Goal: Use online tool/utility: Utilize a website feature to perform a specific function

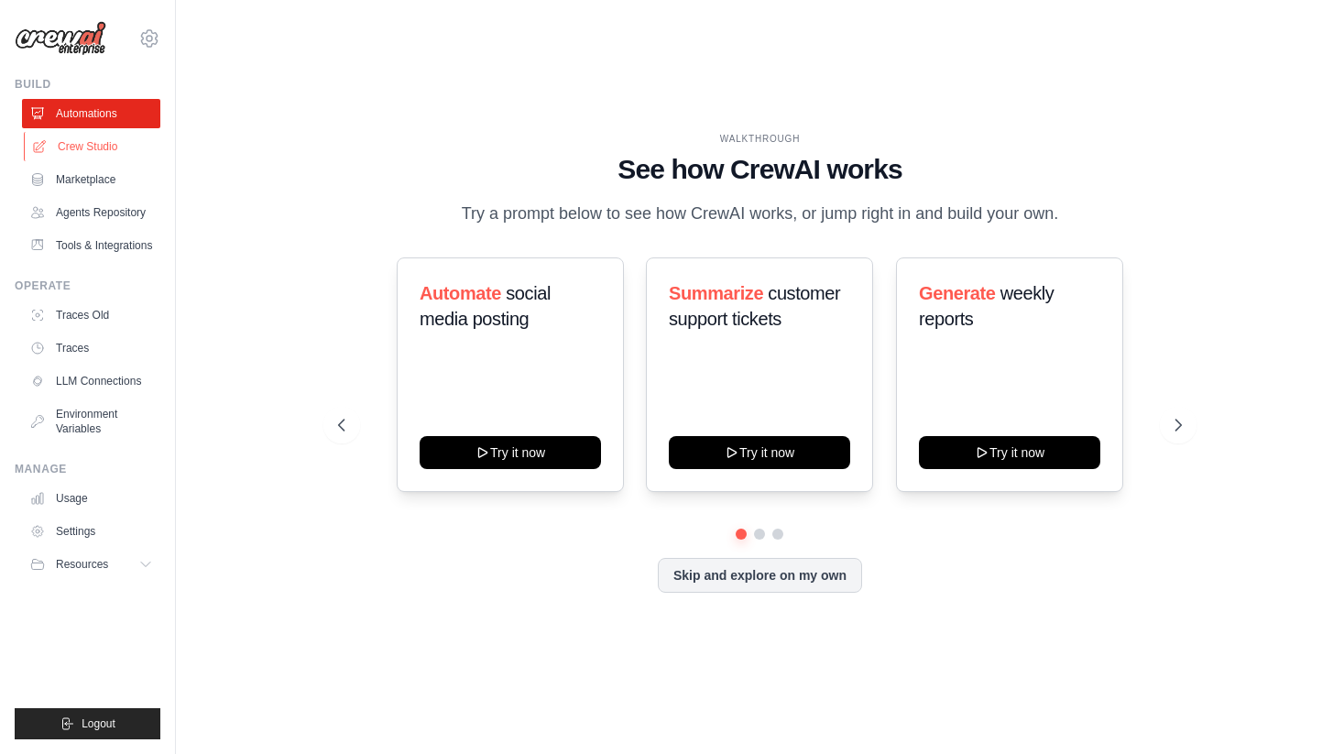
click at [102, 148] on link "Crew Studio" at bounding box center [93, 146] width 138 height 29
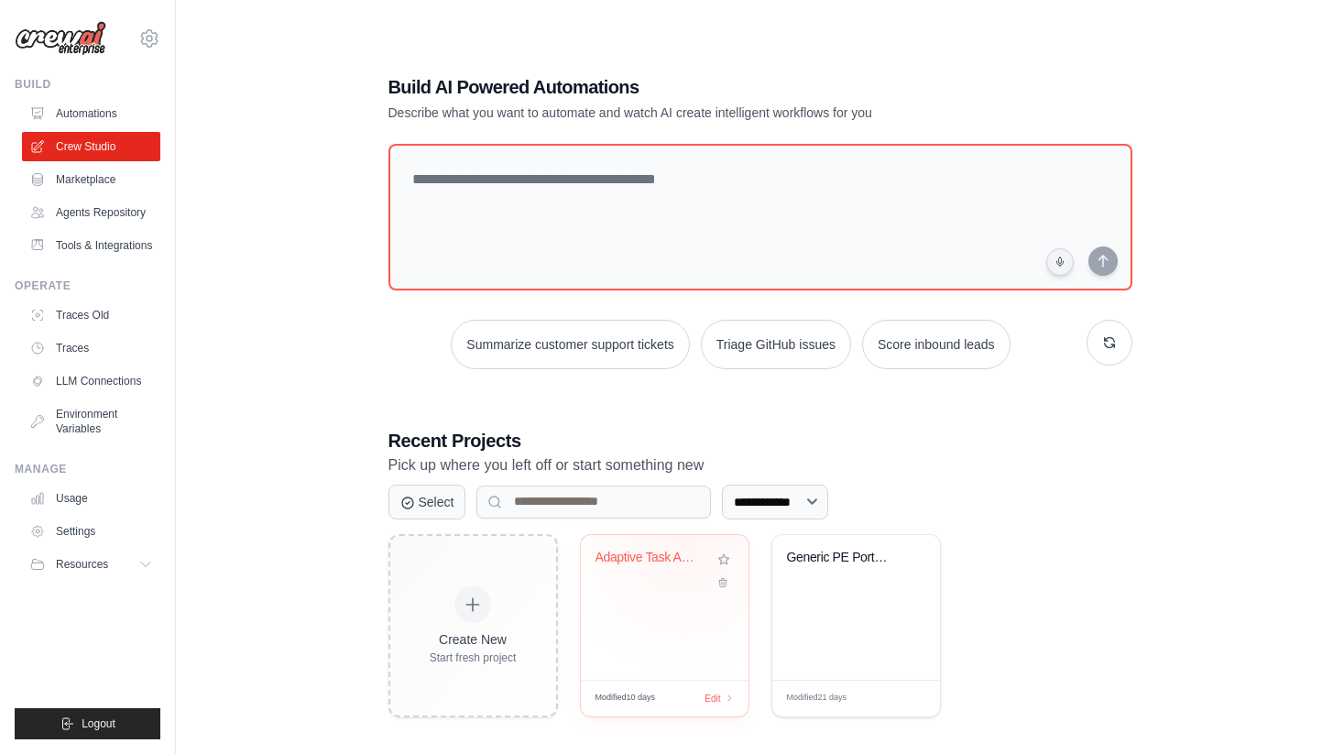
click at [649, 556] on div "Adaptive Task Automation Agent" at bounding box center [650, 558] width 111 height 16
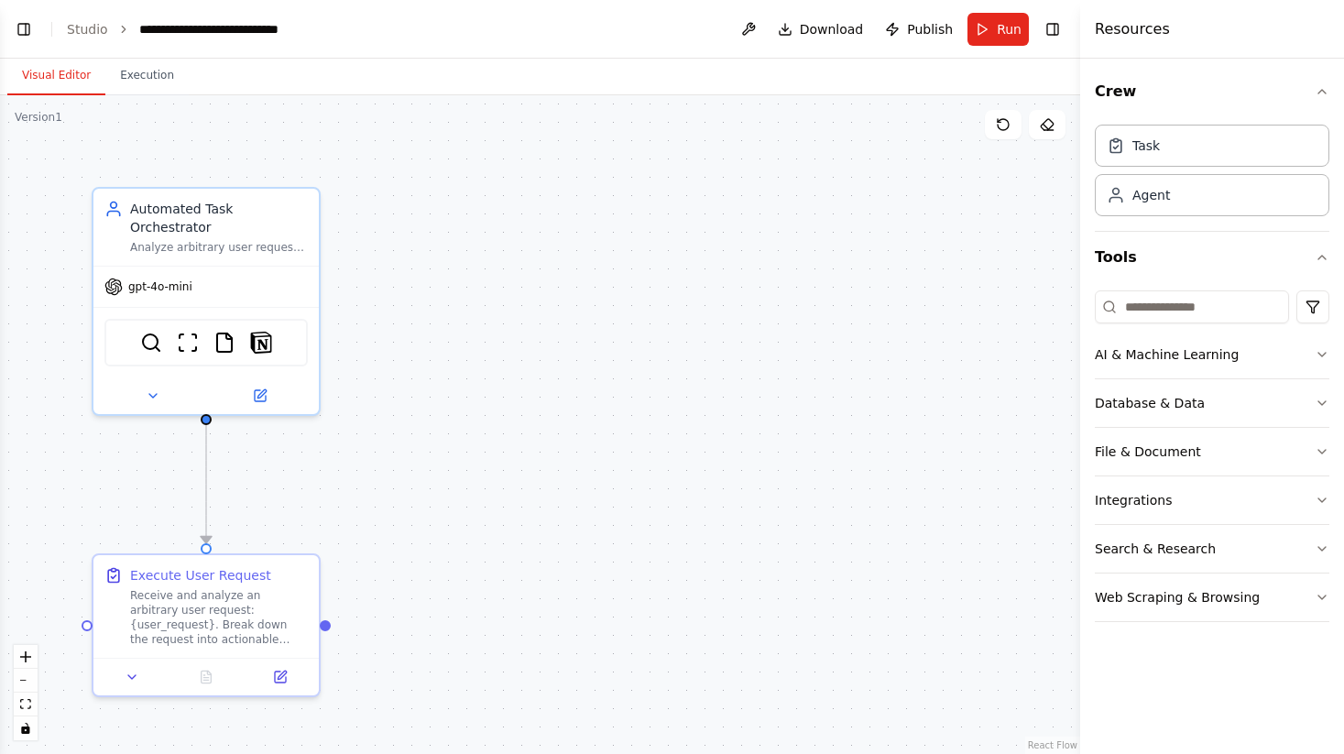
scroll to position [4548, 0]
click at [21, 31] on button "Toggle Left Sidebar" at bounding box center [24, 29] width 26 height 26
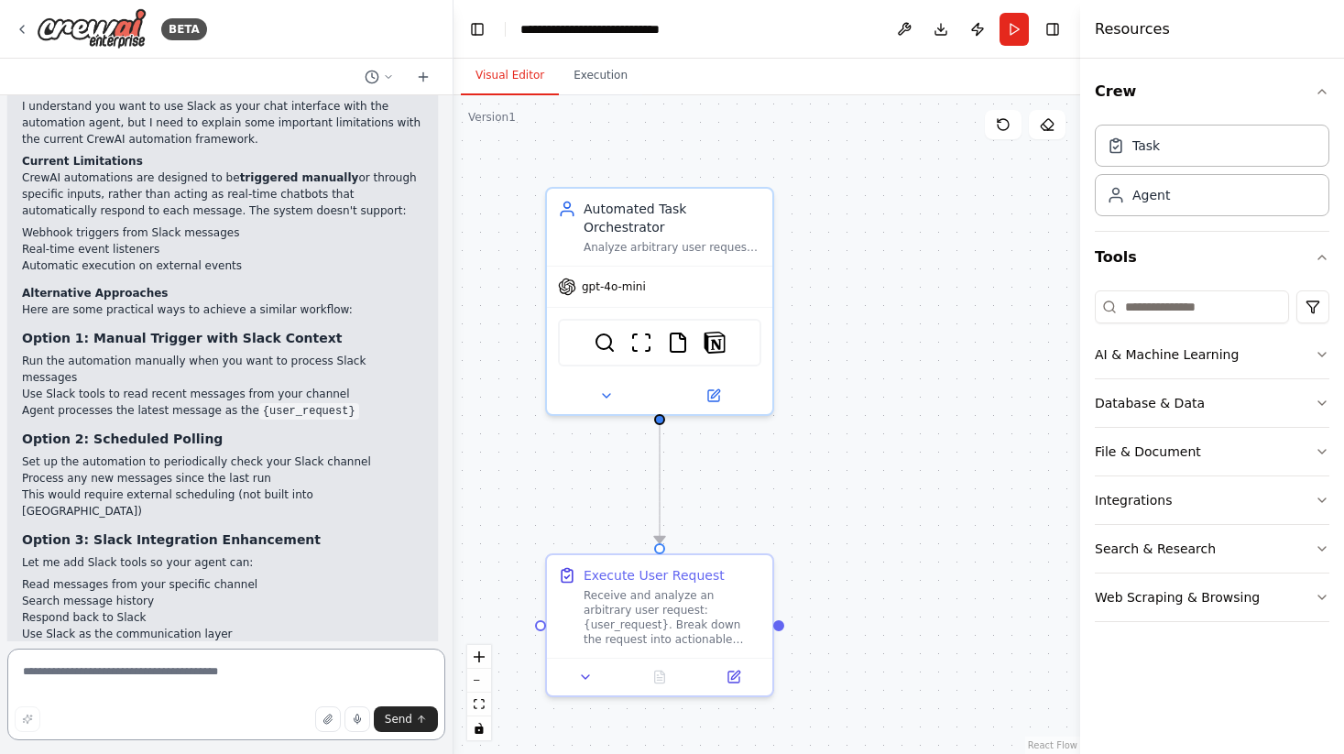
click at [223, 686] on textarea at bounding box center [226, 694] width 438 height 92
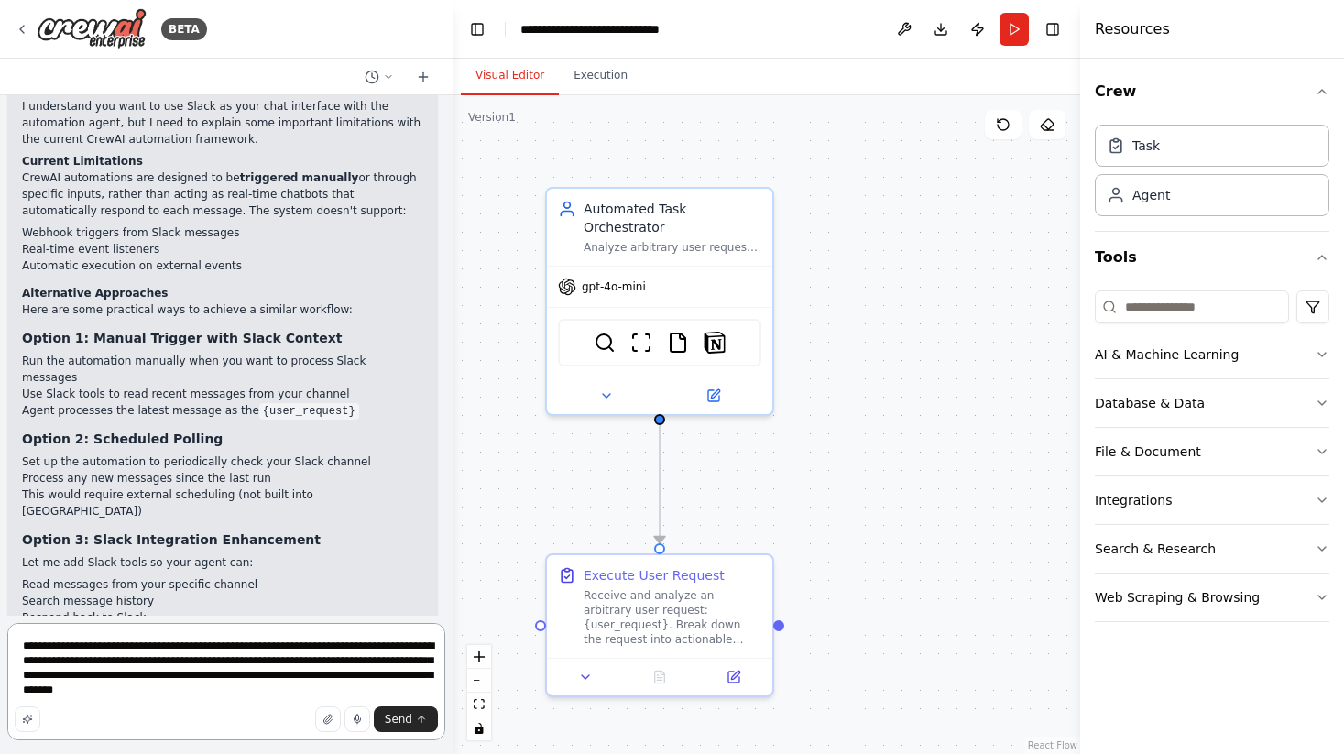
type textarea "**********"
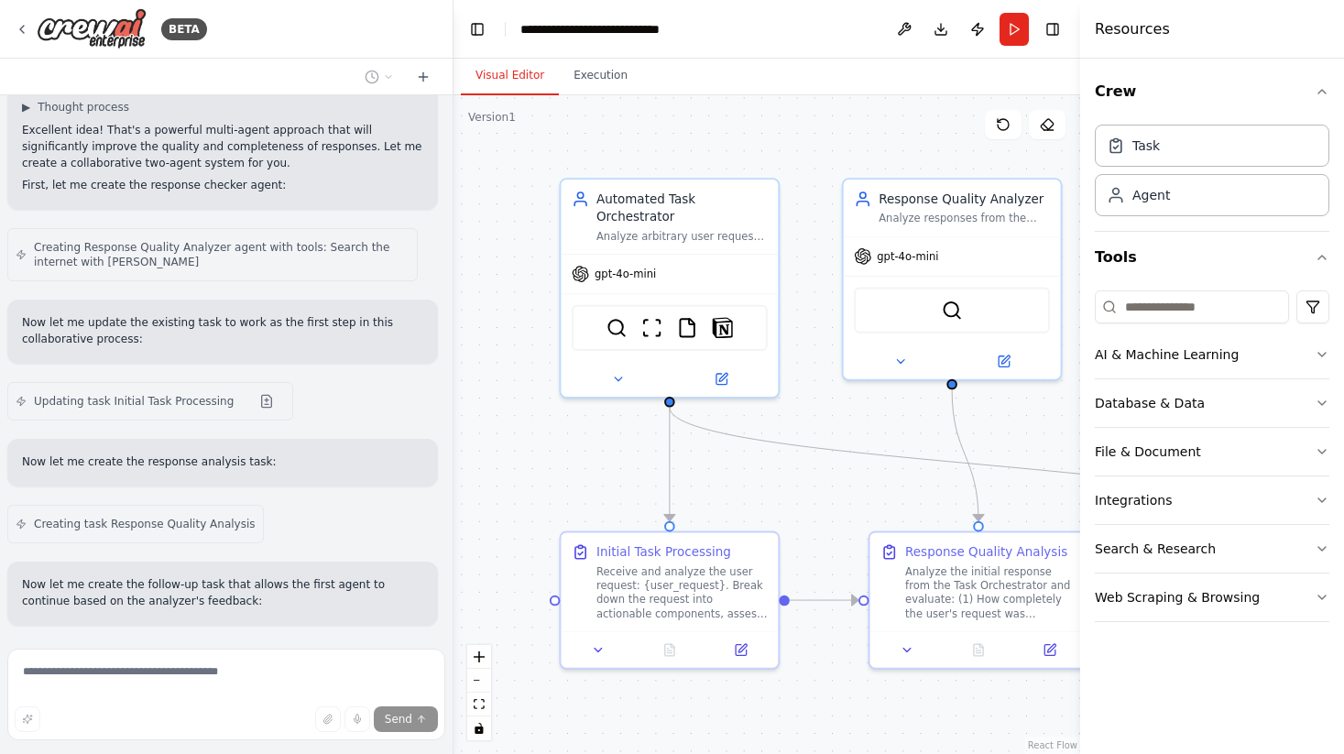
scroll to position [5489, 0]
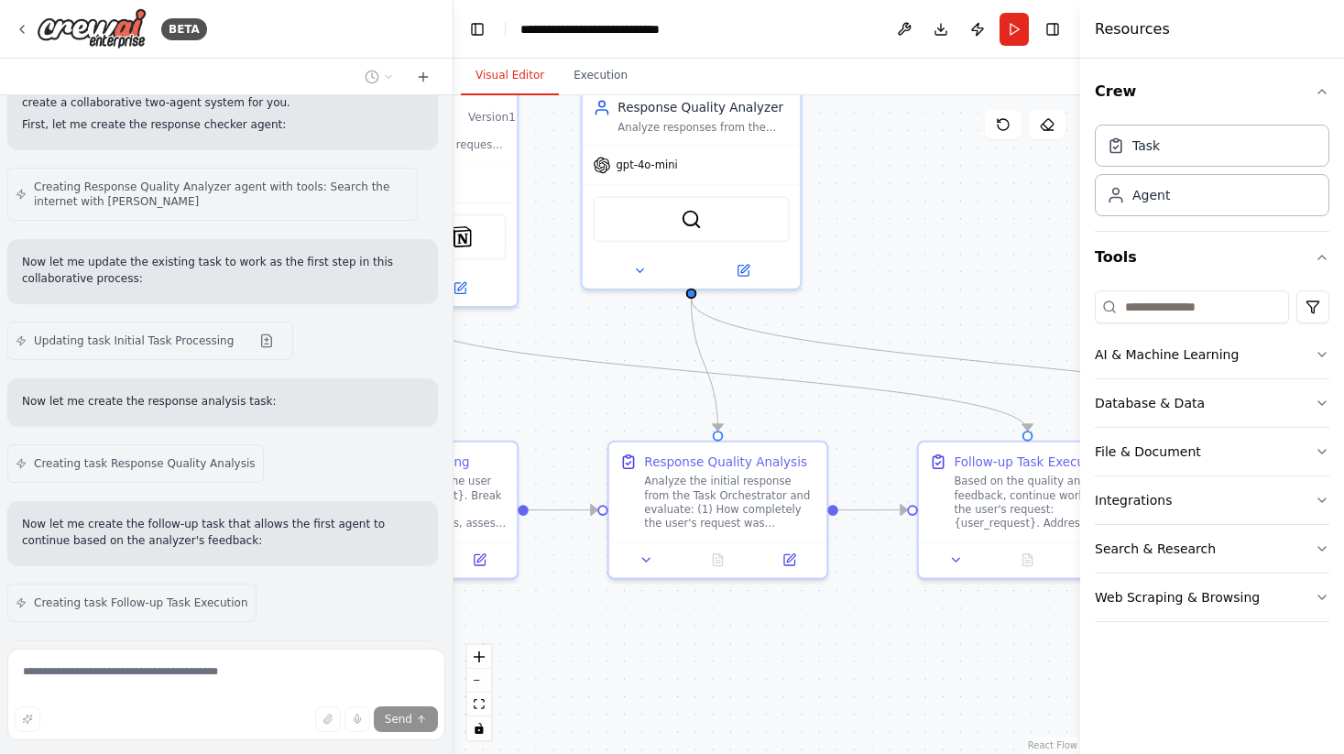
drag, startPoint x: 812, startPoint y: 422, endPoint x: 552, endPoint y: 326, distance: 276.5
click at [552, 326] on div ".deletable-edge-delete-btn { width: 20px; height: 20px; border: 0px solid #ffff…" at bounding box center [766, 424] width 627 height 659
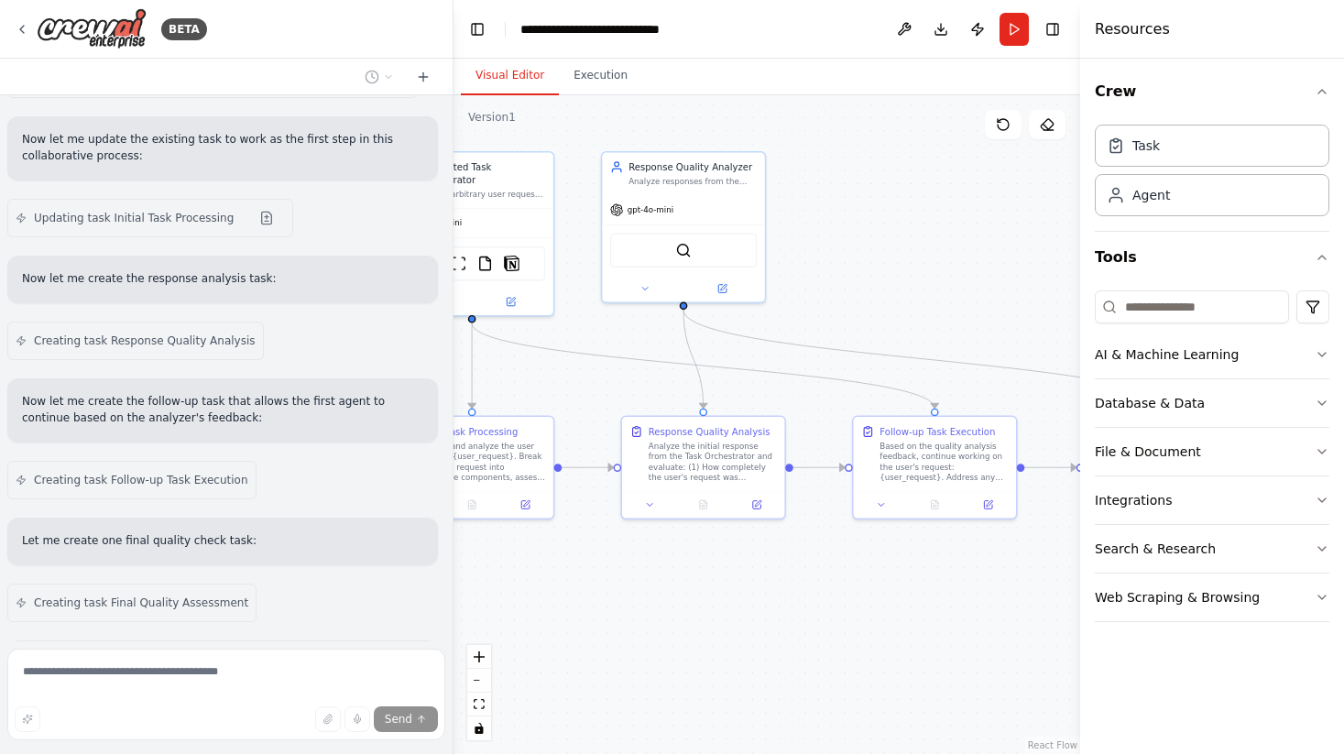
scroll to position [5612, 0]
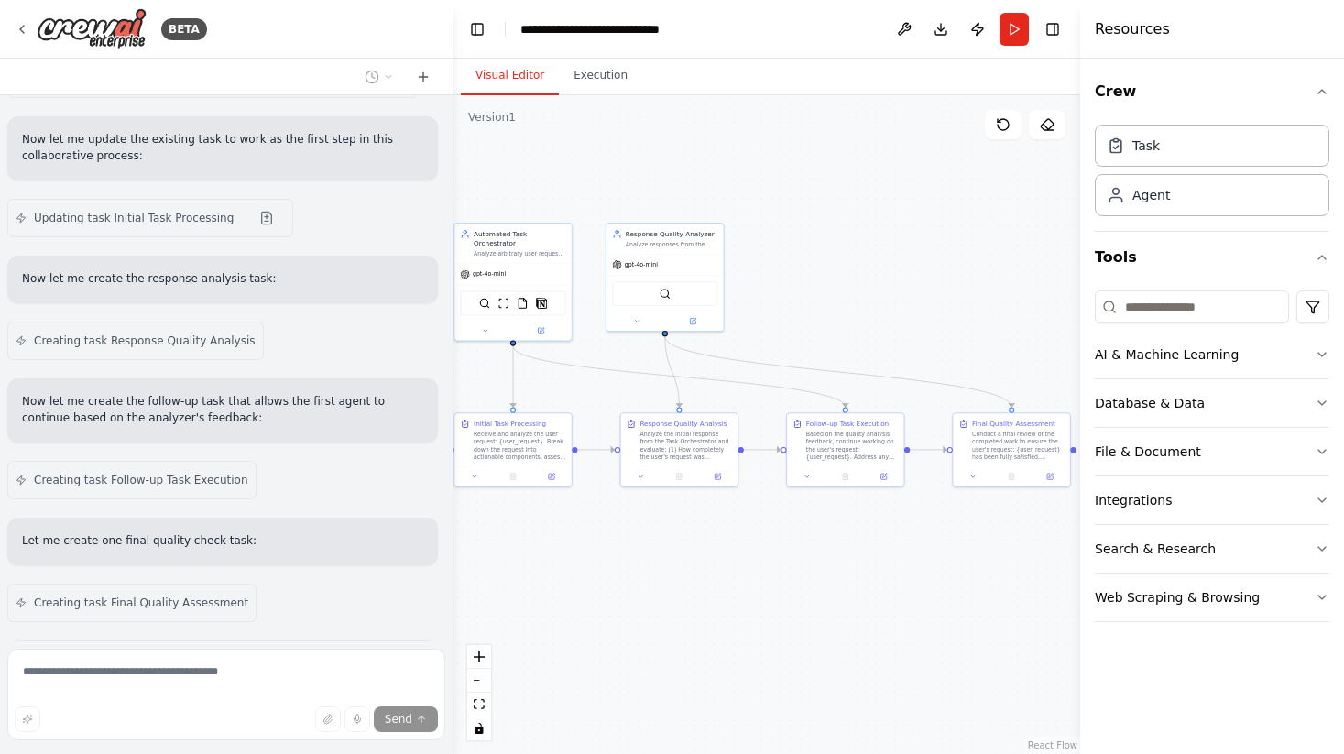
drag, startPoint x: 884, startPoint y: 516, endPoint x: 827, endPoint y: 514, distance: 56.8
click at [829, 516] on div ".deletable-edge-delete-btn { width: 20px; height: 20px; border: 0px solid #ffff…" at bounding box center [766, 424] width 627 height 659
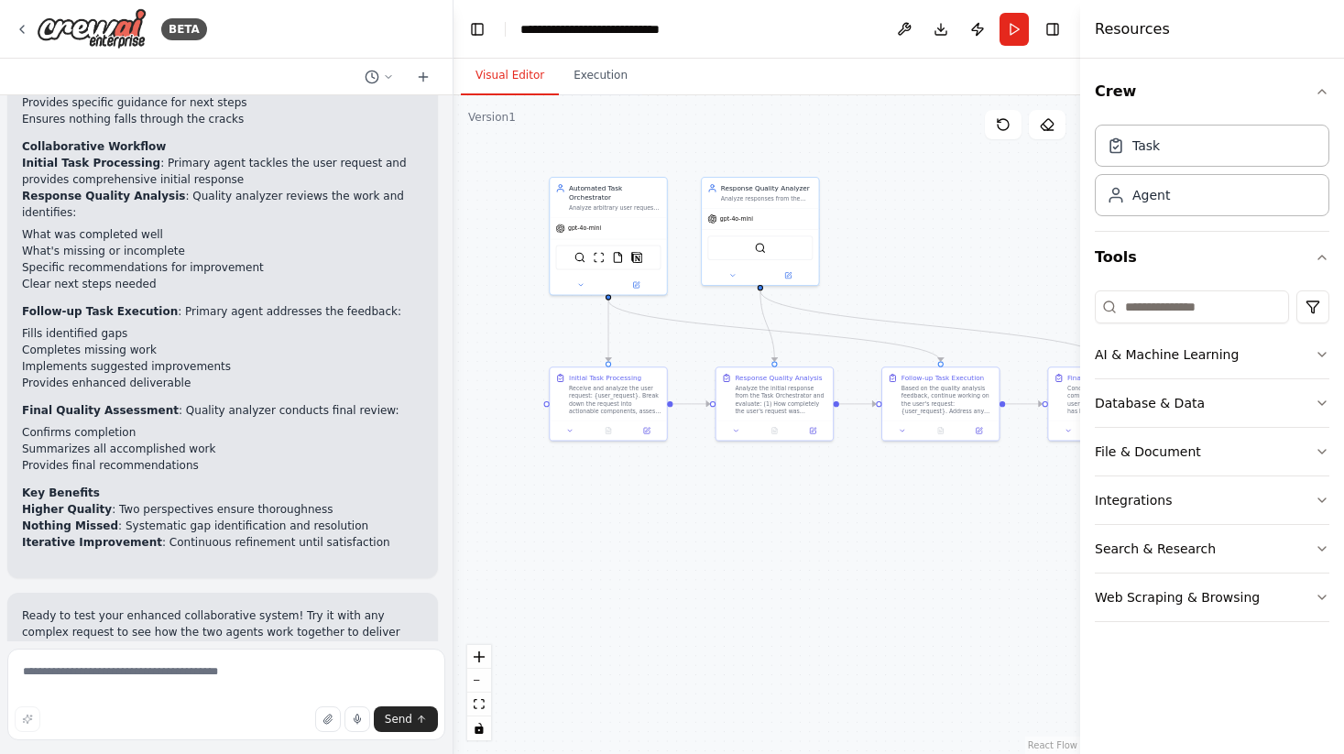
scroll to position [6519, 0]
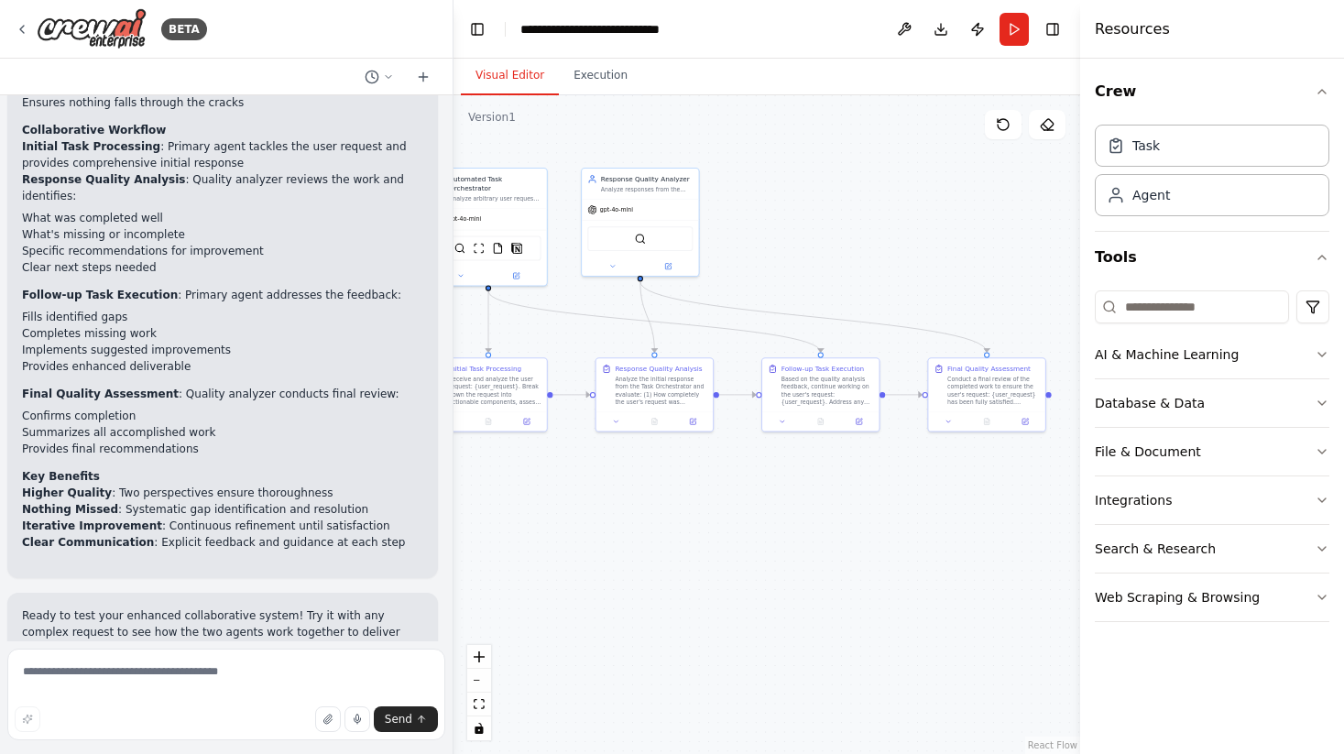
drag, startPoint x: 758, startPoint y: 613, endPoint x: 737, endPoint y: 555, distance: 61.4
click at [739, 558] on div ".deletable-edge-delete-btn { width: 20px; height: 20px; border: 0px solid #ffff…" at bounding box center [766, 424] width 627 height 659
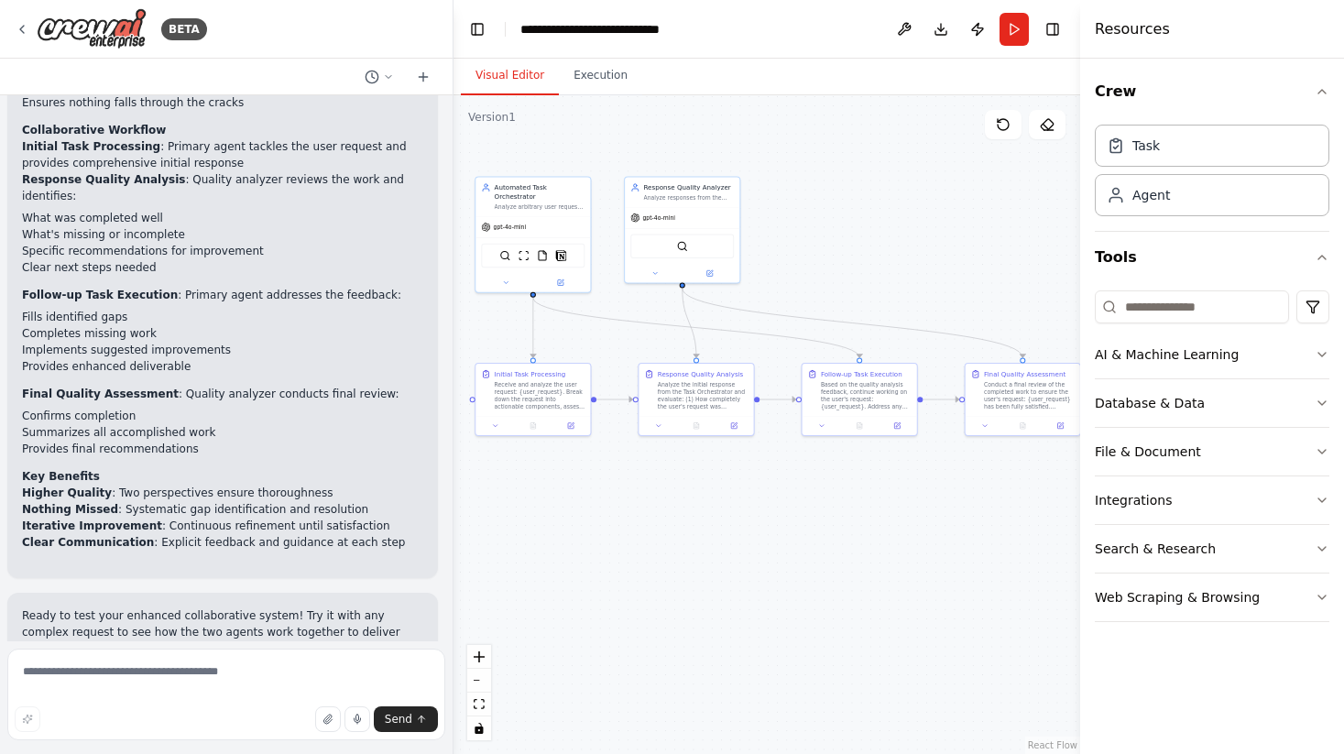
drag, startPoint x: 709, startPoint y: 516, endPoint x: 746, endPoint y: 520, distance: 36.9
click at [746, 520] on div ".deletable-edge-delete-btn { width: 20px; height: 20px; border: 0px solid #ffff…" at bounding box center [766, 424] width 627 height 659
drag, startPoint x: 631, startPoint y: 400, endPoint x: 581, endPoint y: 401, distance: 50.4
click at [581, 401] on div "Automated Task Orchestrator Analyze arbitrary user requests, assess available t…" at bounding box center [583, 299] width 319 height 335
click at [694, 381] on div "Analyze the initial response from the Task Orchestrator and evaluate: (1) How c…" at bounding box center [699, 395] width 91 height 30
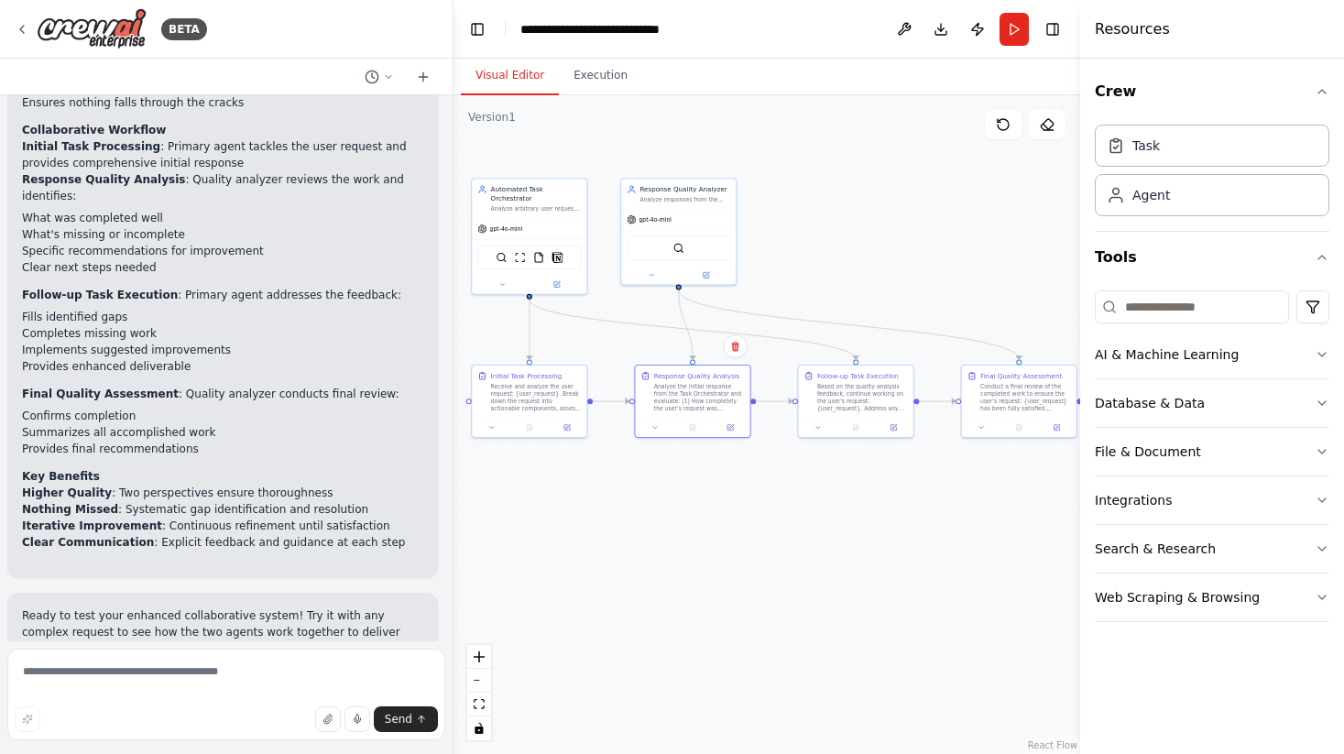
click at [735, 513] on div ".deletable-edge-delete-btn { width: 20px; height: 20px; border: 0px solid #ffff…" at bounding box center [766, 424] width 627 height 659
click at [488, 429] on icon at bounding box center [489, 426] width 7 height 7
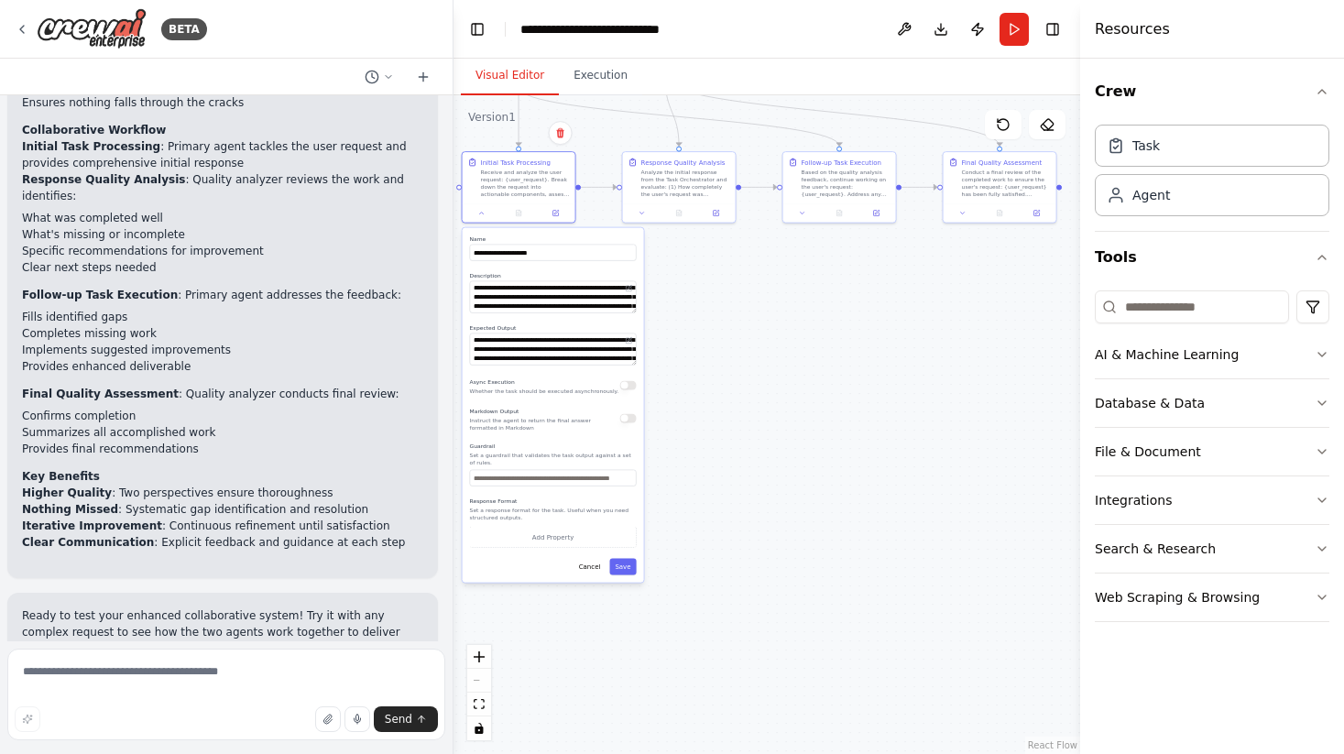
drag, startPoint x: 733, startPoint y: 508, endPoint x: 718, endPoint y: 292, distance: 216.7
click at [718, 292] on div ".deletable-edge-delete-btn { width: 20px; height: 20px; border: 0px solid #ffff…" at bounding box center [766, 424] width 627 height 659
click at [485, 213] on button at bounding box center [480, 212] width 31 height 11
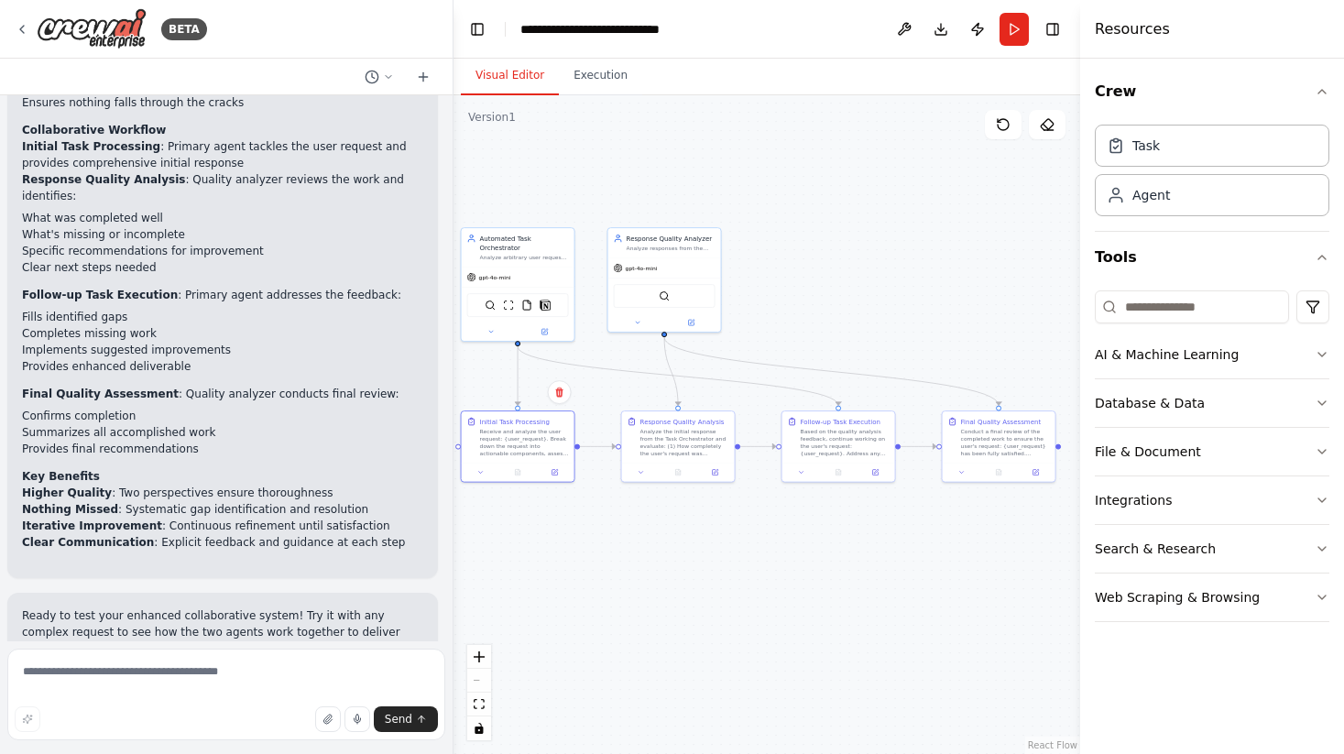
drag, startPoint x: 649, startPoint y: 298, endPoint x: 648, endPoint y: 558, distance: 260.1
click at [648, 557] on div ".deletable-edge-delete-btn { width: 20px; height: 20px; border: 0px solid #ffff…" at bounding box center [766, 424] width 627 height 659
click at [814, 14] on header "**********" at bounding box center [766, 29] width 627 height 59
click at [332, 32] on div "BETA" at bounding box center [226, 29] width 452 height 59
click at [561, 546] on div ".deletable-edge-delete-btn { width: 20px; height: 20px; border: 0px solid #ffff…" at bounding box center [766, 424] width 627 height 659
